Goal: Task Accomplishment & Management: Use online tool/utility

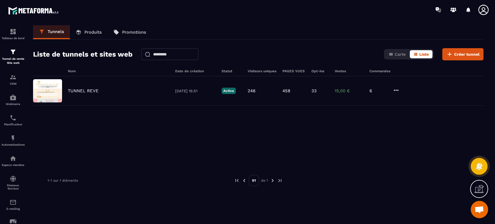
click at [88, 89] on p "TUNNEL REVE" at bounding box center [83, 90] width 31 height 5
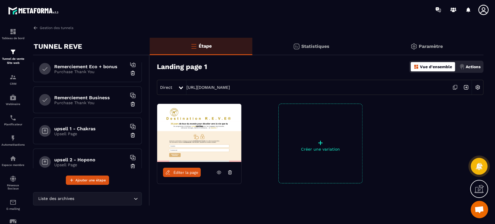
scroll to position [215, 0]
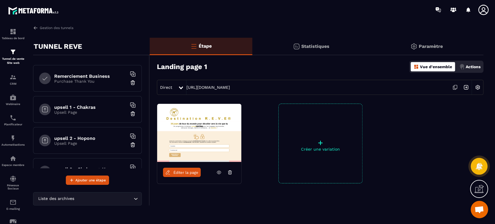
click at [95, 136] on h6 "upsell 2 - Hopono" at bounding box center [90, 138] width 72 height 6
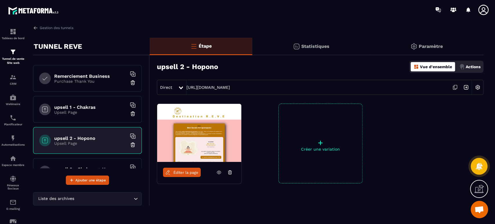
click at [455, 88] on icon at bounding box center [454, 87] width 11 height 11
click at [77, 108] on h6 "upsell 1 - Chakras" at bounding box center [90, 107] width 72 height 6
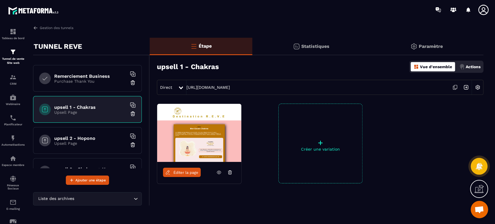
click at [184, 175] on link "Éditer la page" at bounding box center [182, 172] width 38 height 9
